Goal: Navigation & Orientation: Find specific page/section

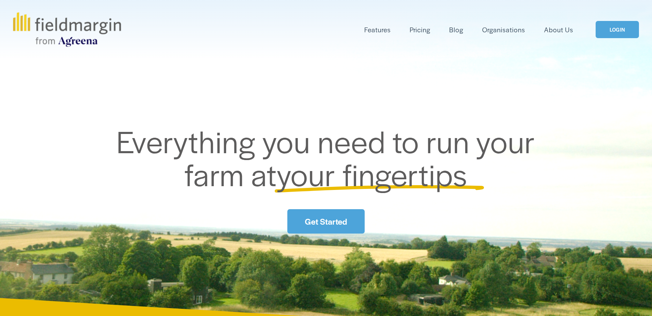
click at [617, 29] on link "LOGIN" at bounding box center [617, 30] width 43 height 18
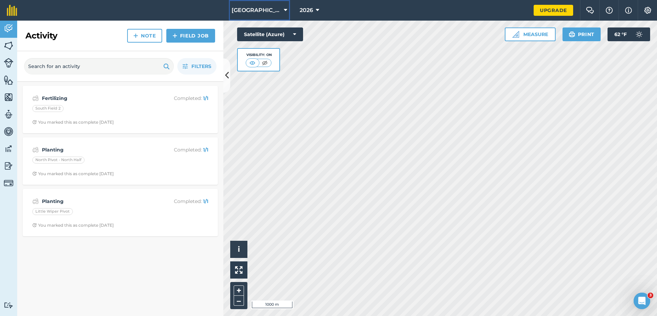
click at [284, 8] on button "Melstone Farm" at bounding box center [259, 10] width 61 height 21
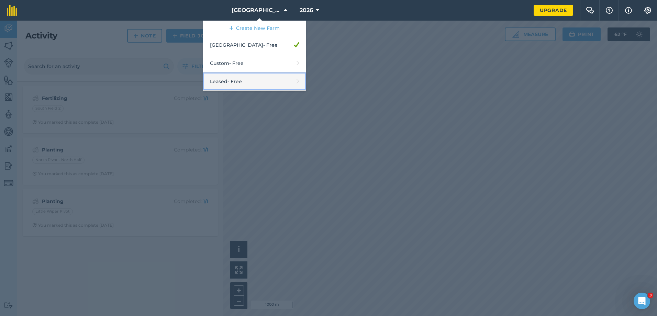
click at [250, 77] on link "Leased - Free" at bounding box center [254, 82] width 103 height 18
